Goal: Task Accomplishment & Management: Manage account settings

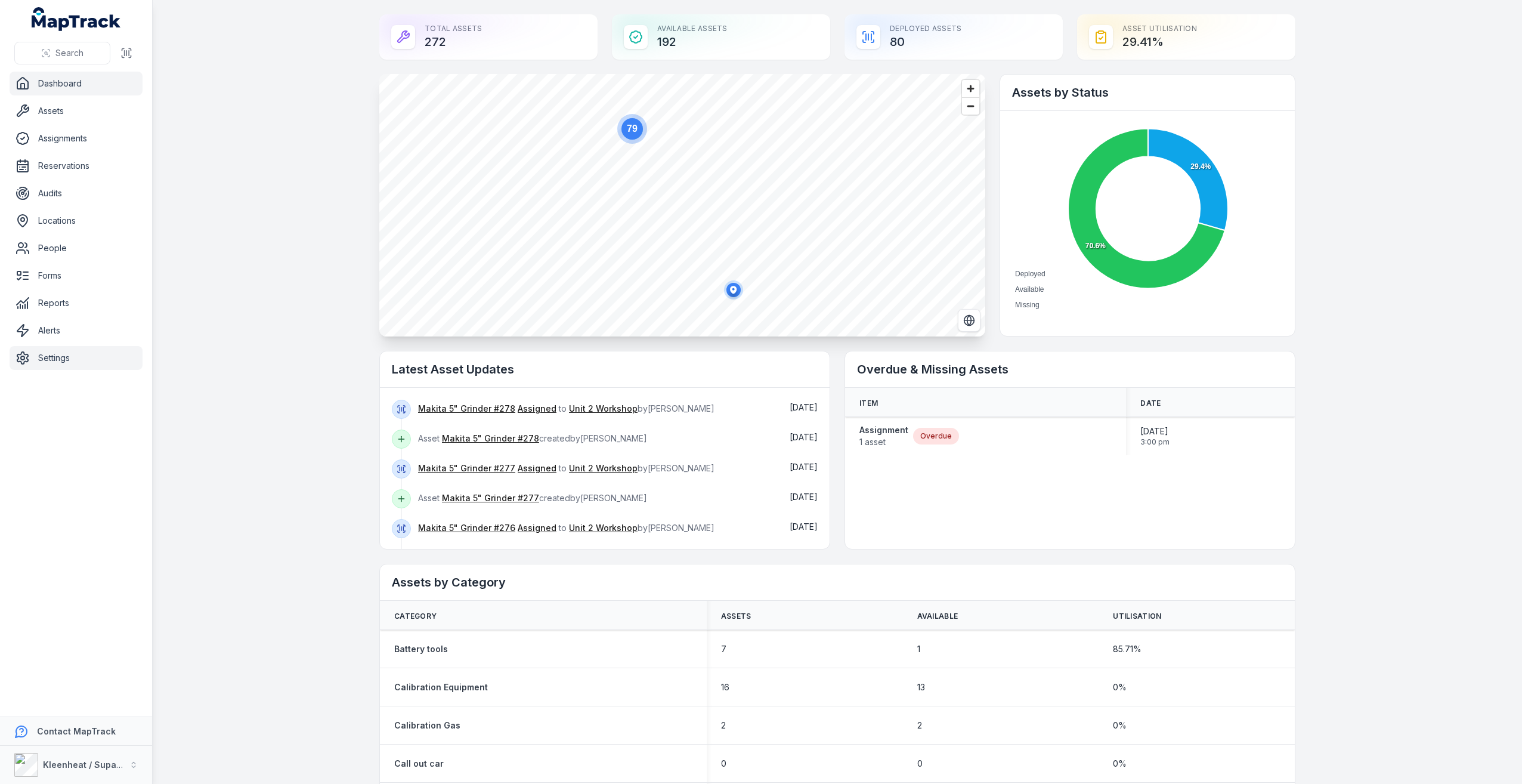
click at [74, 368] on link "Settings" at bounding box center [76, 358] width 133 height 24
click at [71, 351] on link "Settings" at bounding box center [76, 358] width 133 height 24
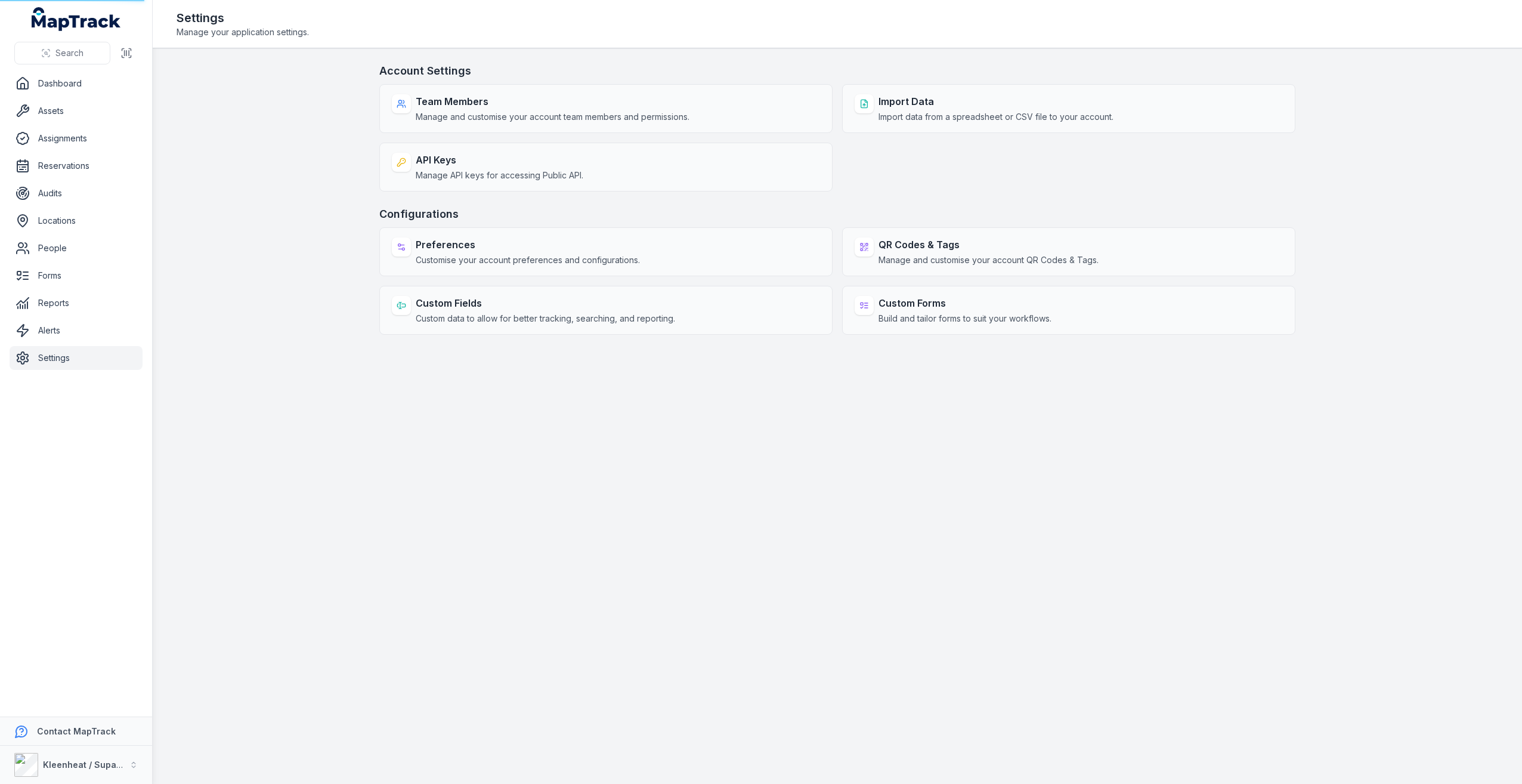
click at [71, 351] on link "Settings" at bounding box center [76, 358] width 133 height 24
click at [87, 250] on link "People" at bounding box center [76, 248] width 133 height 24
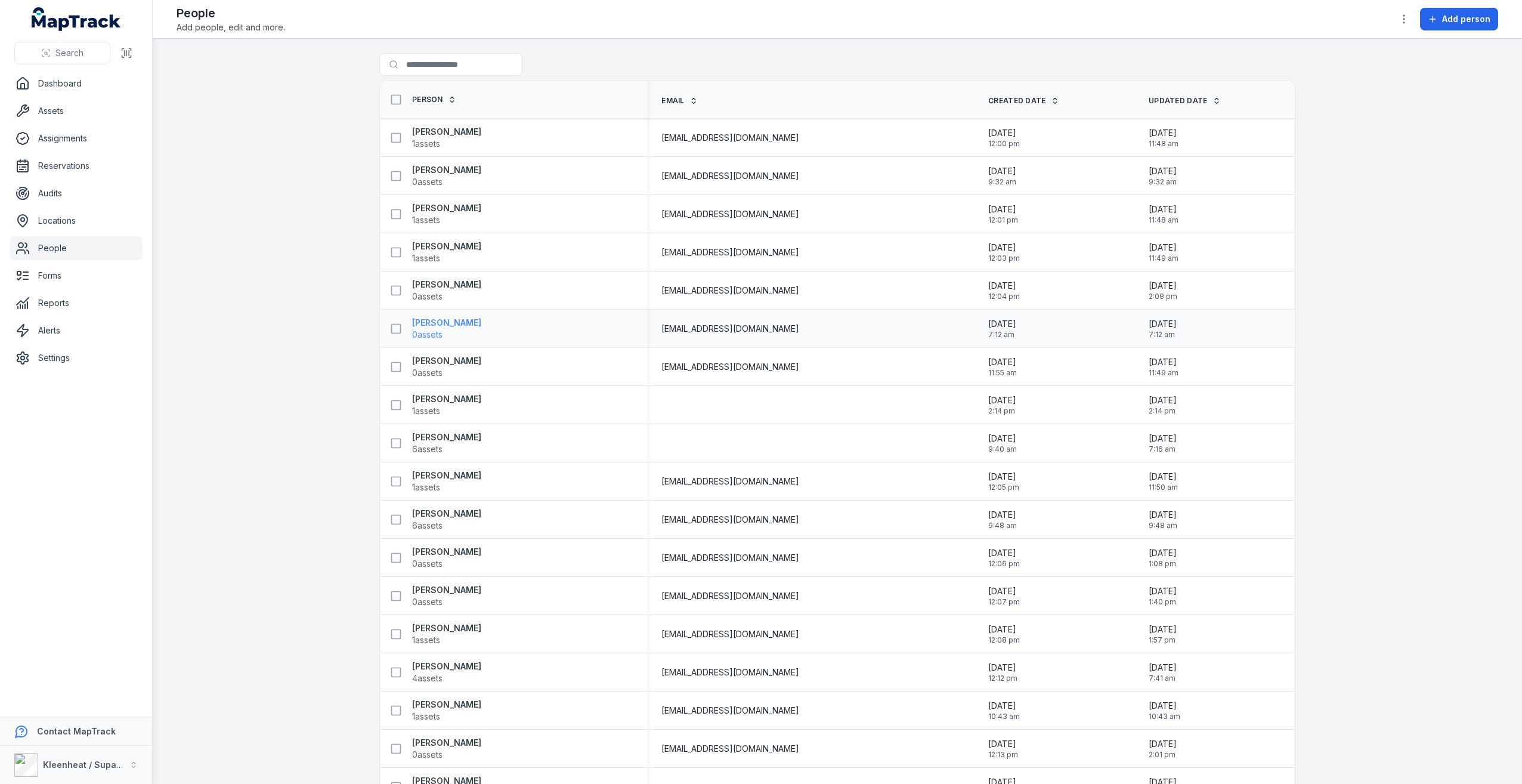
click at [441, 326] on strong "[PERSON_NAME]" at bounding box center [446, 323] width 69 height 12
click at [454, 324] on strong "[PERSON_NAME]" at bounding box center [446, 323] width 69 height 12
drag, startPoint x: 1111, startPoint y: 323, endPoint x: 1089, endPoint y: 328, distance: 22.6
click at [1111, 323] on div "[DATE] 7:12 am" at bounding box center [1054, 329] width 161 height 31
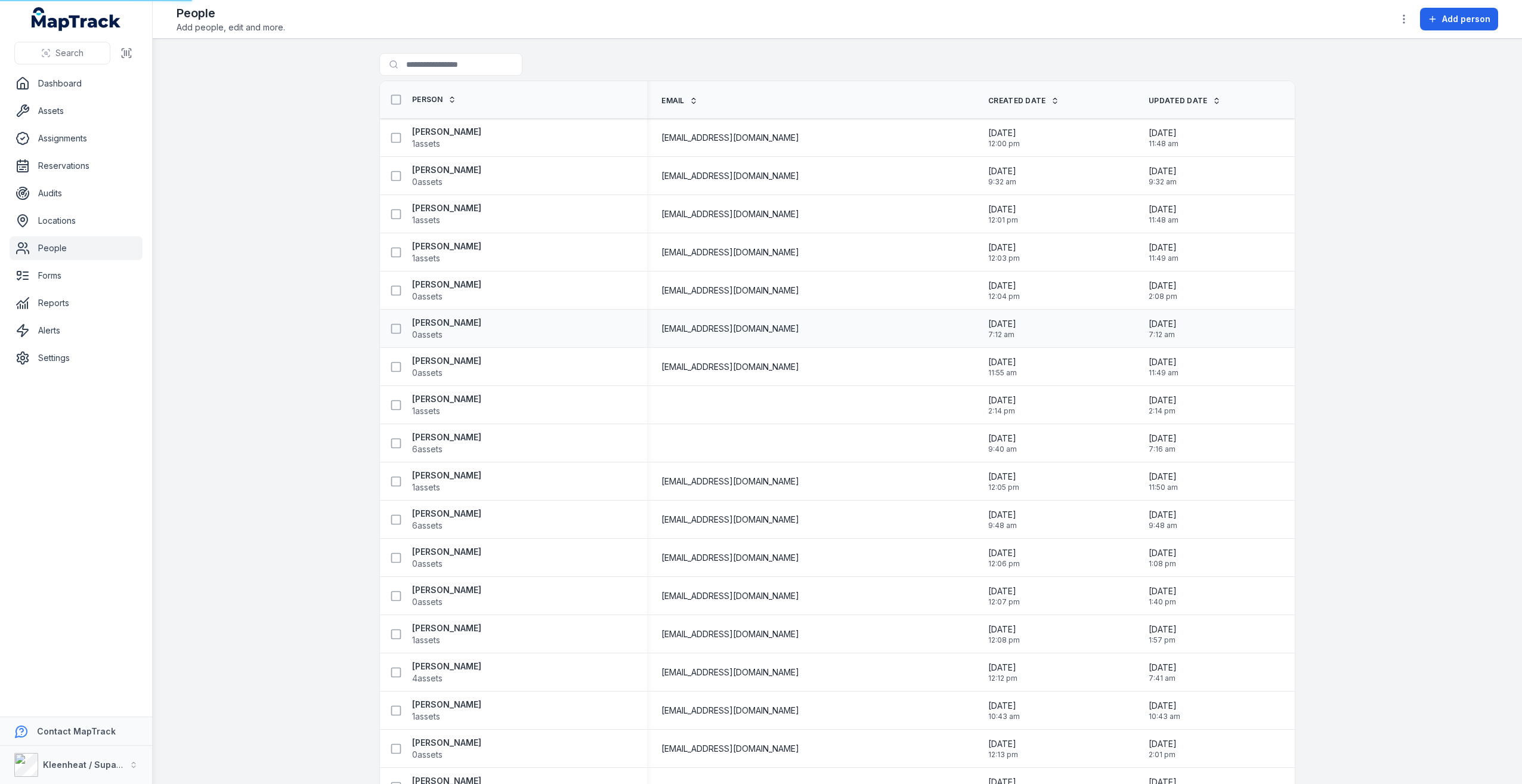
click at [1004, 332] on span "7:12 am" at bounding box center [1002, 334] width 28 height 9
click at [784, 324] on span "[EMAIL_ADDRESS][DOMAIN_NAME]" at bounding box center [730, 329] width 138 height 12
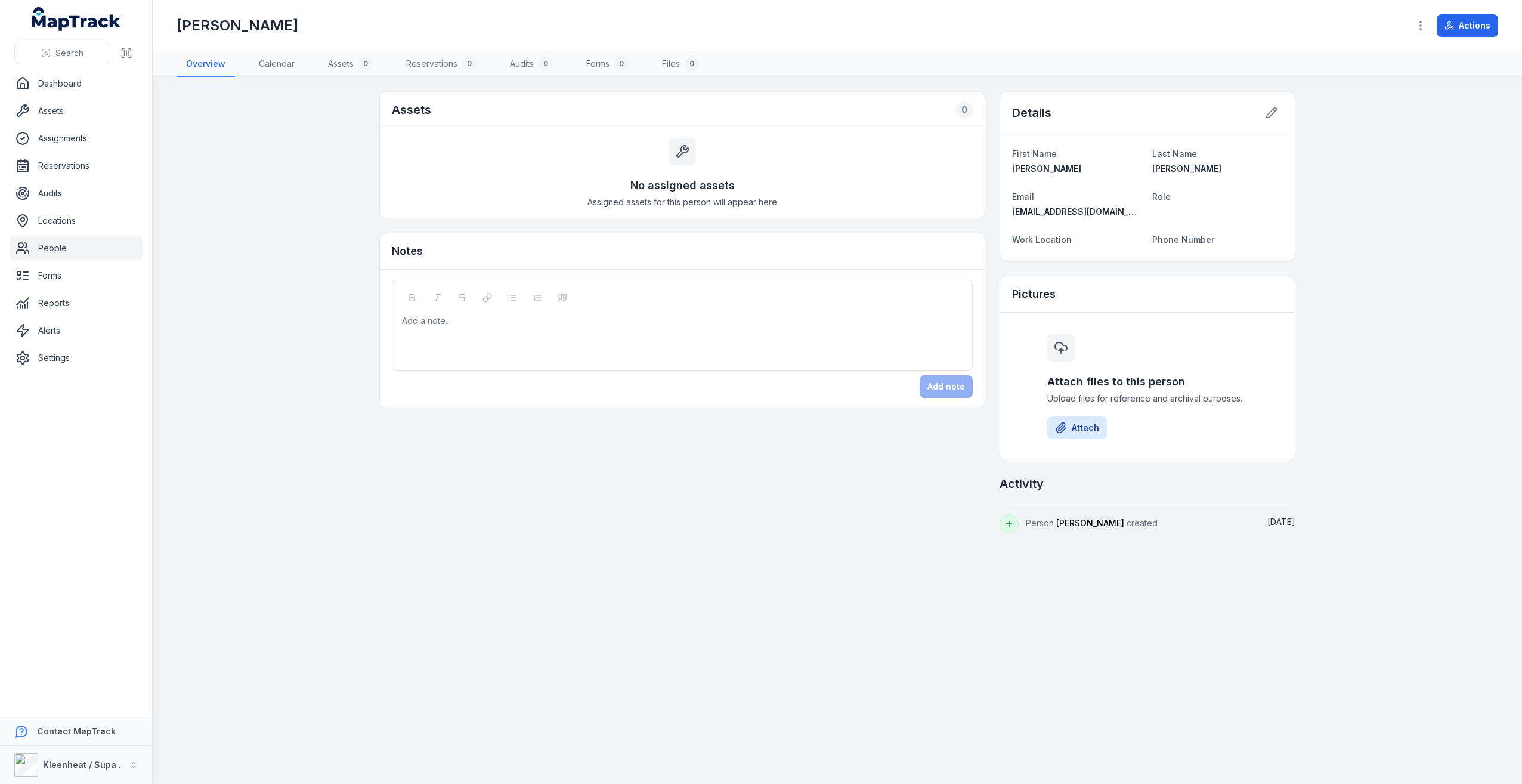
click at [296, 271] on main "Assets 0 No assigned assets Assigned assets for this person will appear here No…" at bounding box center [838, 430] width 1370 height 707
click at [1269, 118] on icon at bounding box center [1272, 113] width 10 height 10
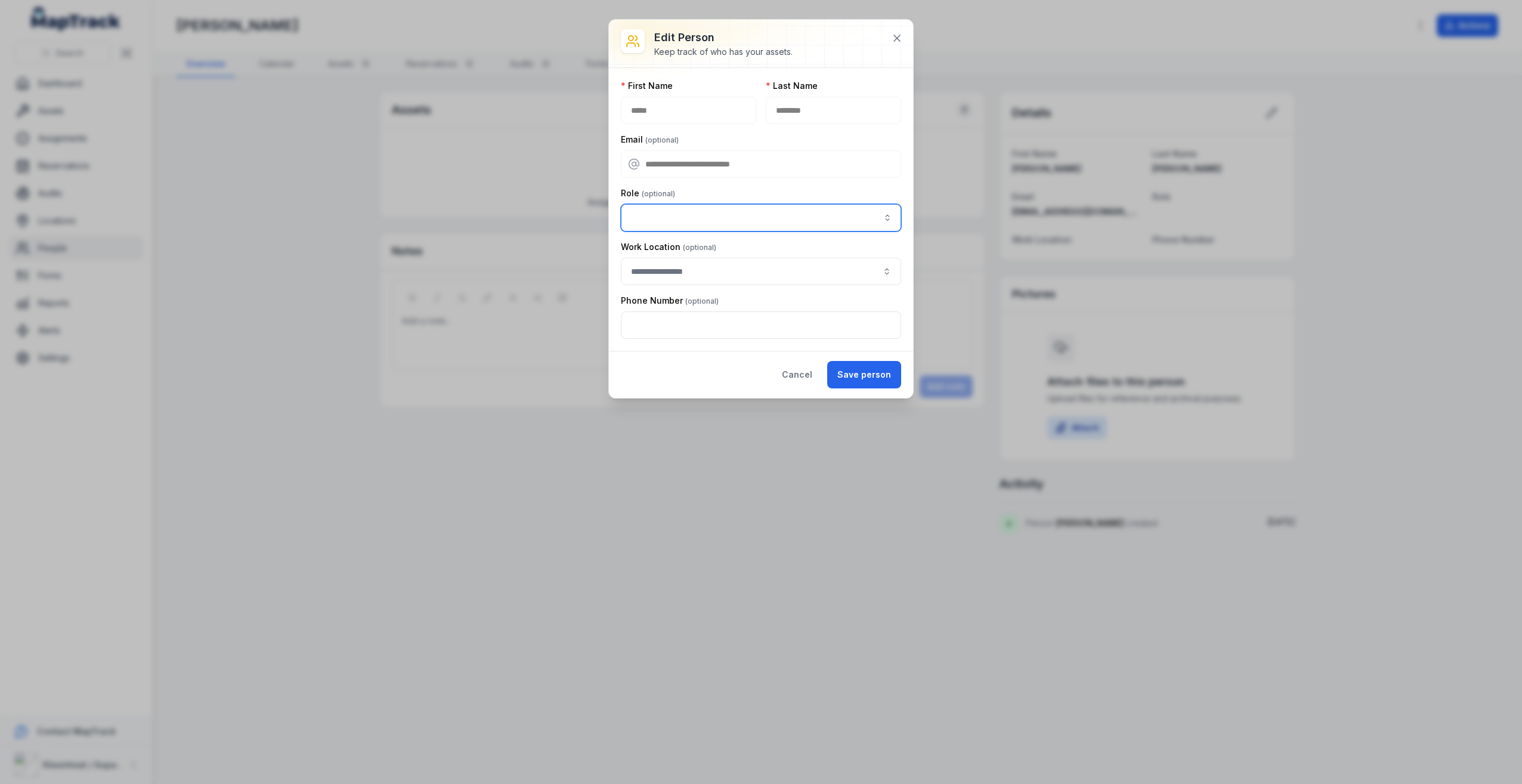
click at [889, 217] on button "button" at bounding box center [887, 218] width 28 height 28
type input "**********"
click at [737, 348] on div "Parts Interpreter" at bounding box center [761, 343] width 255 height 12
click at [706, 369] on div "Cancel Save person" at bounding box center [761, 374] width 304 height 47
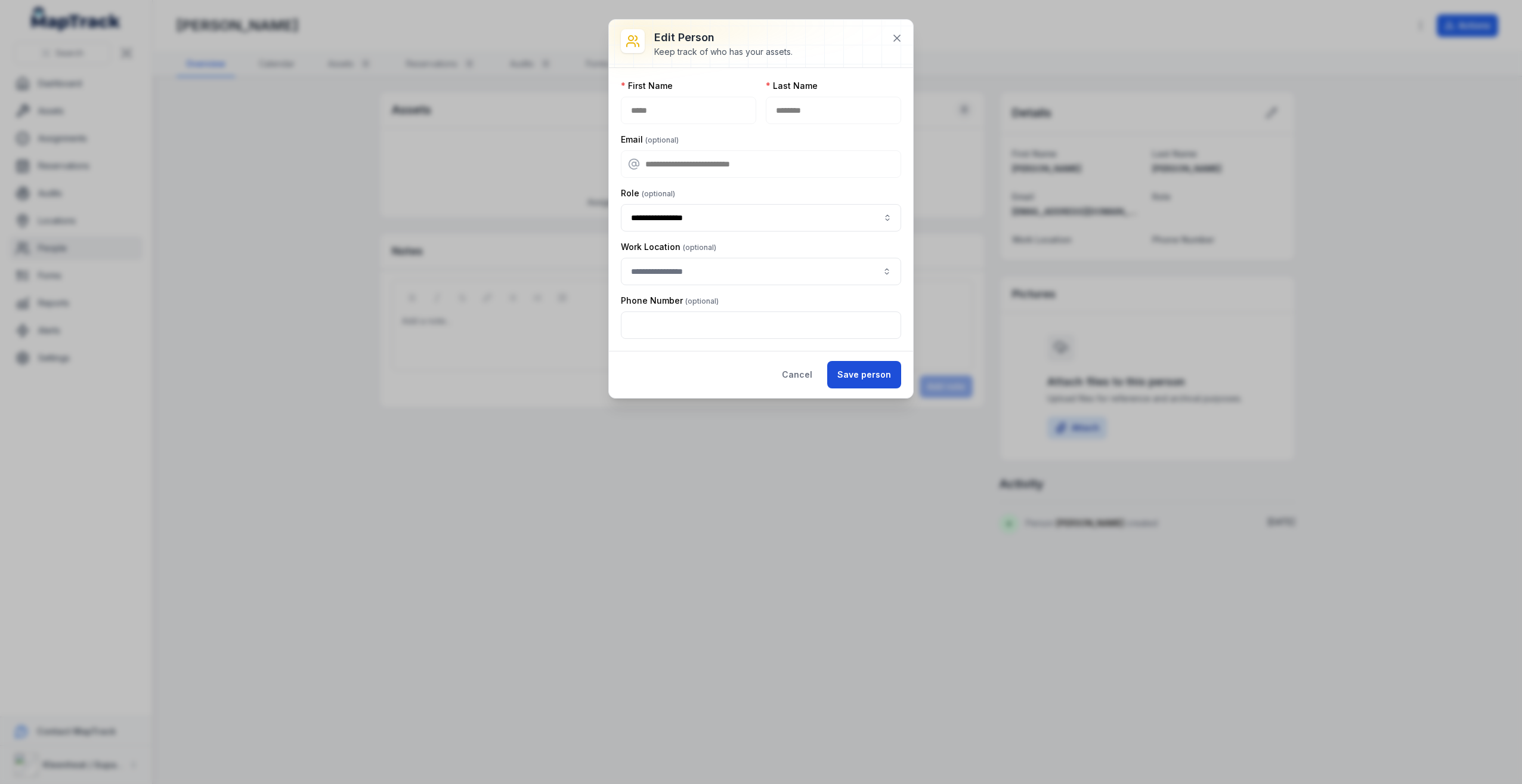
click at [859, 375] on button "Save person" at bounding box center [865, 374] width 74 height 28
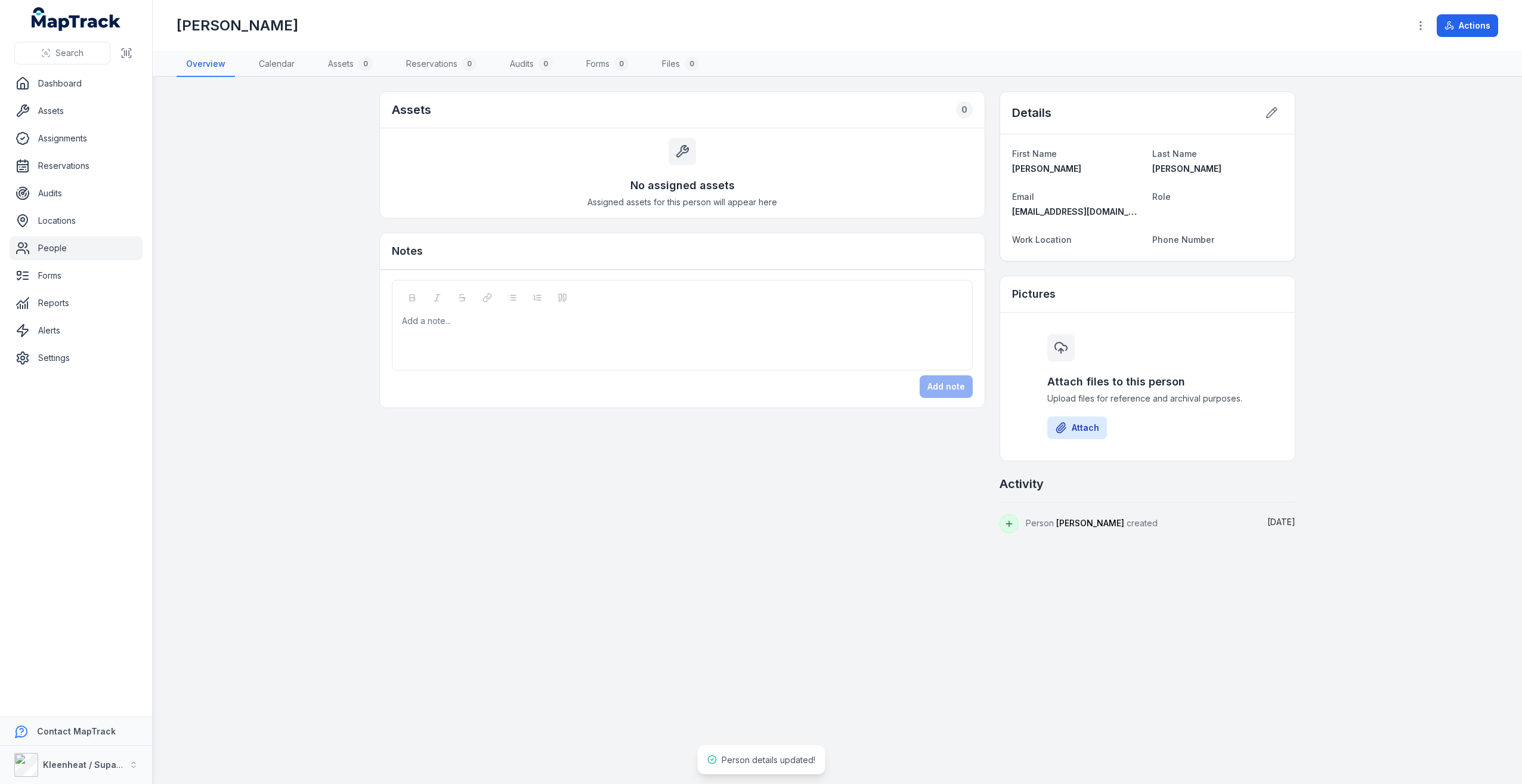
click at [635, 481] on div "Assets 0 No assigned assets Assigned assets for this person will appear here No…" at bounding box center [837, 313] width 916 height 442
